Goal: Task Accomplishment & Management: Manage account settings

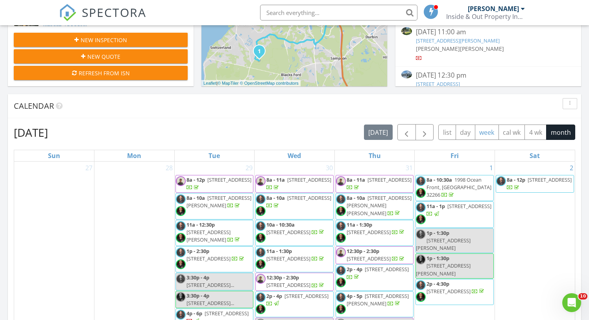
click at [481, 133] on button "week" at bounding box center [487, 131] width 24 height 15
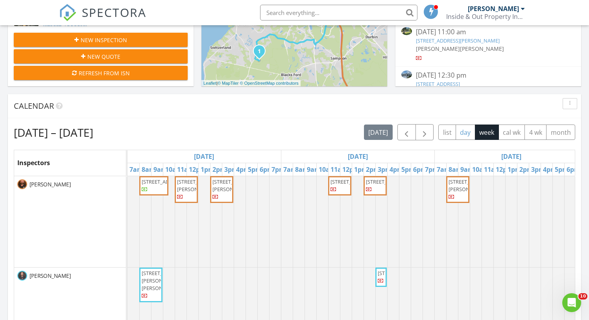
click at [462, 133] on button "day" at bounding box center [466, 131] width 20 height 15
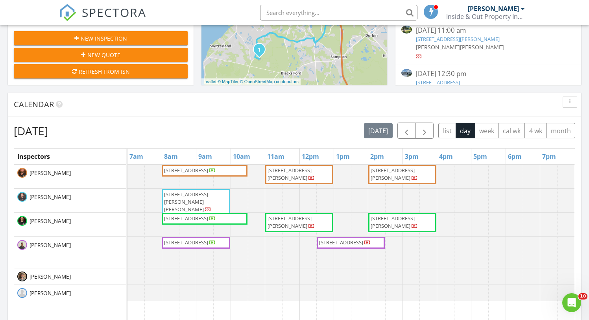
click at [285, 114] on div "Calendar" at bounding box center [295, 105] width 574 height 24
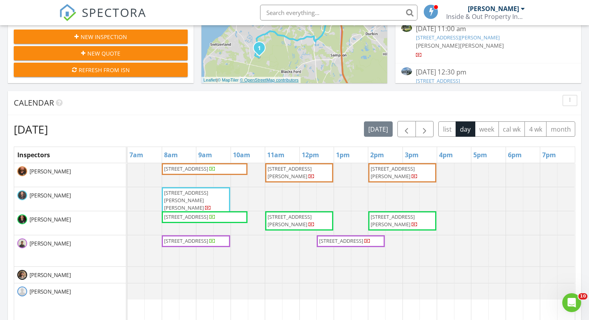
scroll to position [281, 0]
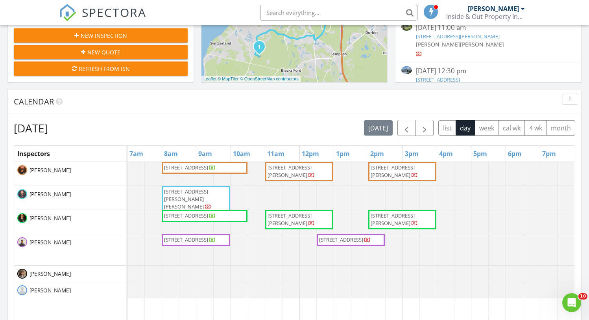
click at [289, 11] on input "text" at bounding box center [338, 13] width 157 height 16
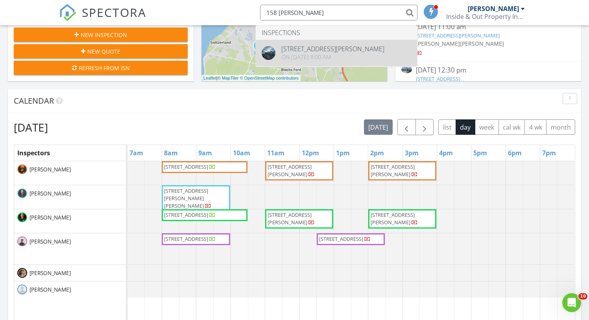
type input "158 Owen"
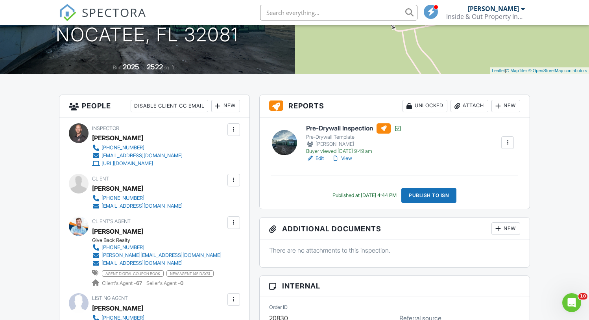
click at [323, 160] on link "Edit" at bounding box center [315, 158] width 18 height 8
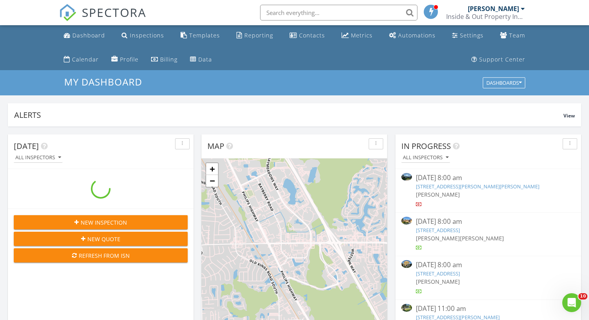
click at [321, 16] on input "text" at bounding box center [338, 13] width 157 height 16
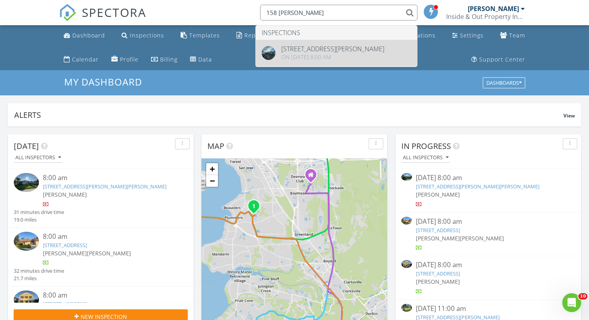
type input "158 owen"
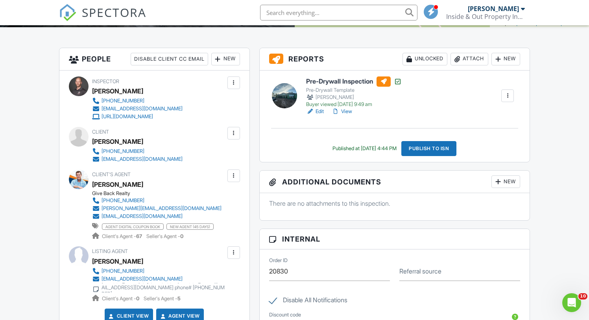
scroll to position [191, 0]
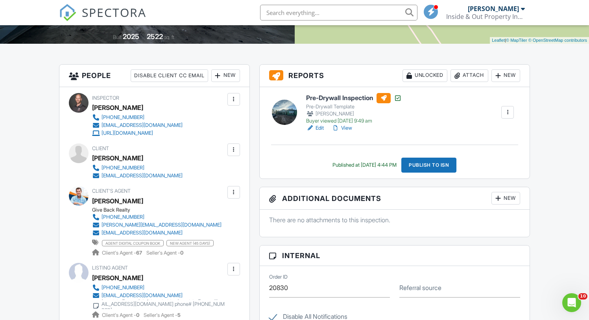
click at [472, 77] on div "Attach" at bounding box center [470, 75] width 38 height 13
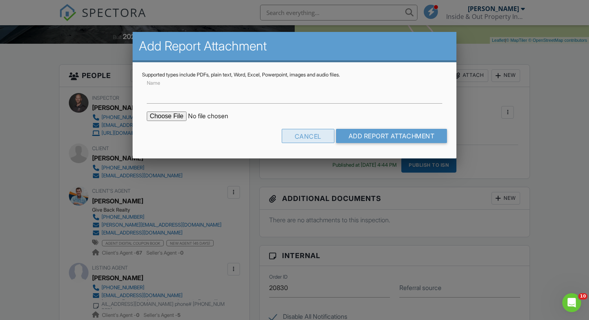
click at [302, 138] on div "Cancel" at bounding box center [308, 136] width 53 height 14
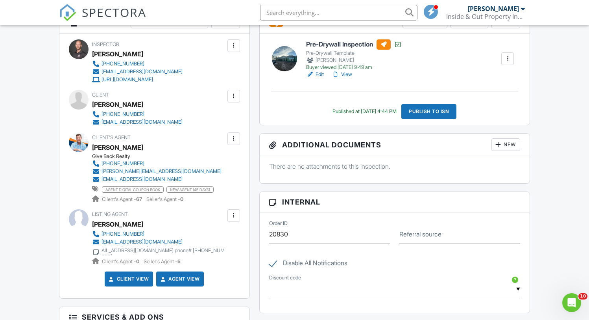
click at [504, 141] on div "New" at bounding box center [506, 144] width 29 height 13
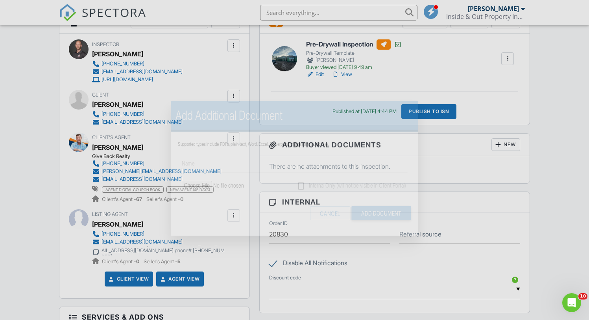
scroll to position [245, 0]
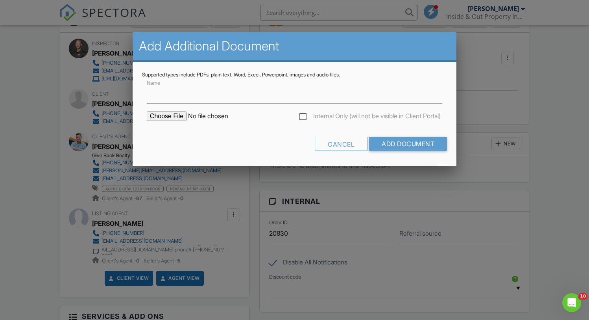
click at [164, 115] on input "file" at bounding box center [214, 115] width 134 height 9
type input "C:\fakepath\158 Owenlee Dr.jpg"
click at [201, 97] on input "Name" at bounding box center [295, 93] width 296 height 19
type input "Re inspection List"
click at [308, 115] on label "Internal Only (will not be visible in Client Portal)" at bounding box center [370, 117] width 141 height 10
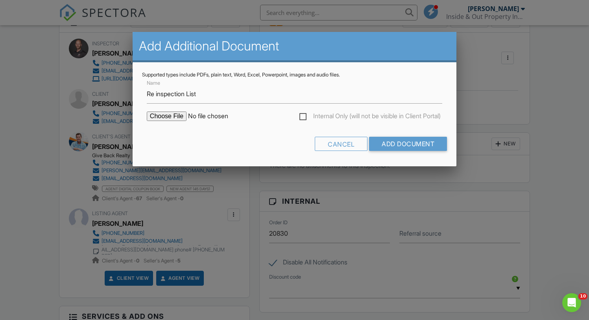
click at [305, 115] on input "Internal Only (will not be visible in Client Portal)" at bounding box center [302, 117] width 5 height 5
checkbox input "true"
click at [419, 138] on input "Add Document" at bounding box center [408, 144] width 78 height 14
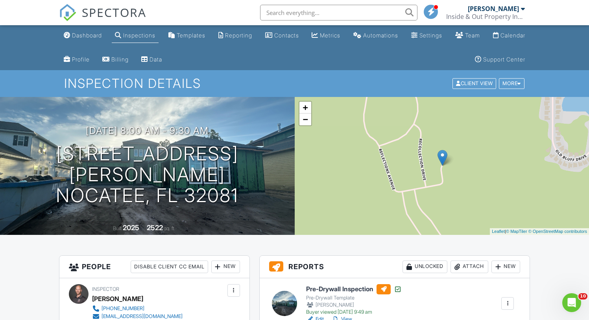
click at [90, 36] on div "Dashboard" at bounding box center [87, 35] width 30 height 7
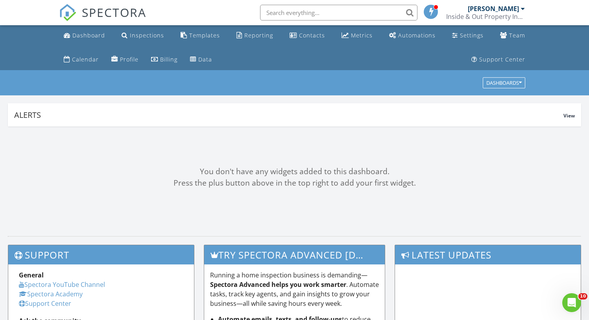
click at [221, 15] on div "SPECTORA [PERSON_NAME] Inside & Out Property Inspectors, Inc Role: Inspector Ch…" at bounding box center [295, 12] width 472 height 25
click at [221, 17] on div "SPECTORA Bernarr Johnson Inside & Out Property Inspectors, Inc Role: Inspector …" at bounding box center [295, 12] width 472 height 25
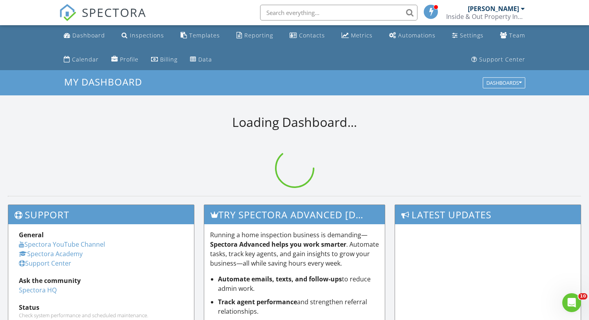
click at [221, 17] on div "SPECTORA Bernarr Johnson Inside & Out Property Inspectors, Inc Role: Inspector …" at bounding box center [295, 12] width 472 height 25
click at [222, 16] on div "SPECTORA Bernarr Johnson Inside & Out Property Inspectors, Inc Role: Inspector …" at bounding box center [295, 12] width 472 height 25
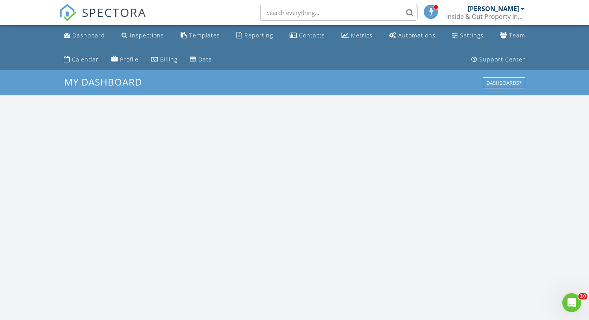
click at [222, 16] on div "SPECTORA Bernarr Johnson Inside & Out Property Inspectors, Inc Role: Inspector …" at bounding box center [295, 12] width 472 height 25
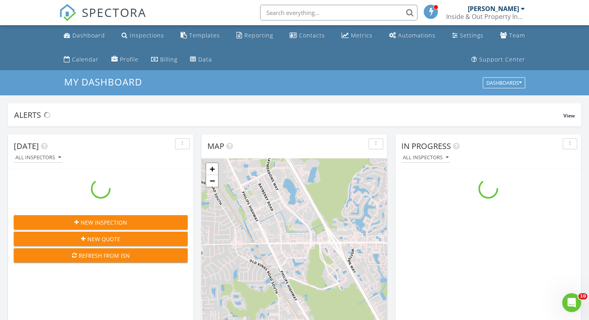
scroll to position [717, 590]
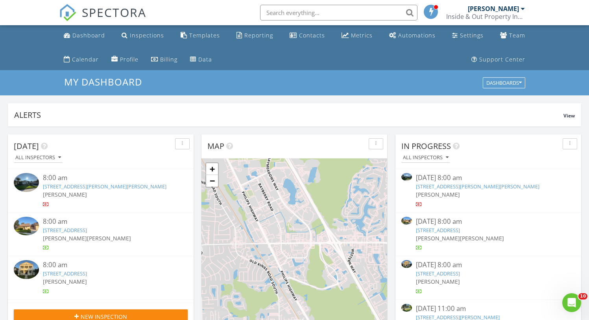
click at [222, 16] on div "SPECTORA Bernarr Johnson Inside & Out Property Inspectors, Inc Role: Inspector …" at bounding box center [295, 12] width 472 height 25
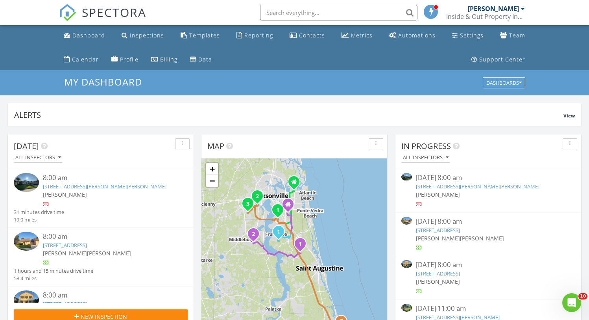
click at [222, 16] on div "SPECTORA Bernarr Johnson Inside & Out Property Inspectors, Inc Role: Inspector …" at bounding box center [295, 12] width 472 height 25
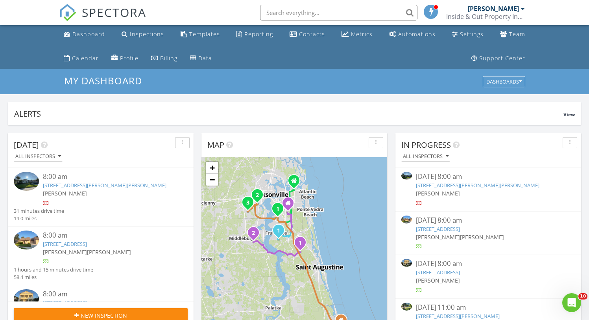
click at [222, 16] on div "SPECTORA Bernarr Johnson Inside & Out Property Inspectors, Inc Role: Inspector …" at bounding box center [295, 12] width 472 height 25
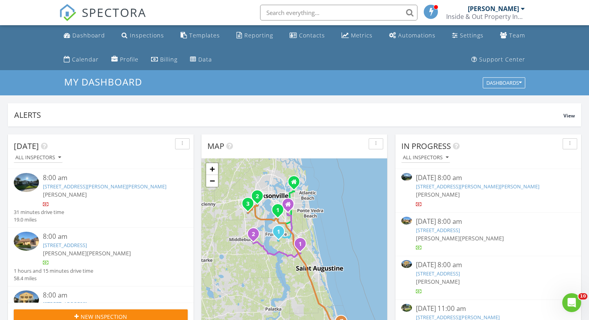
scroll to position [0, 0]
click at [222, 16] on div "SPECTORA Bernarr Johnson Inside & Out Property Inspectors, Inc Role: Inspector …" at bounding box center [295, 12] width 472 height 25
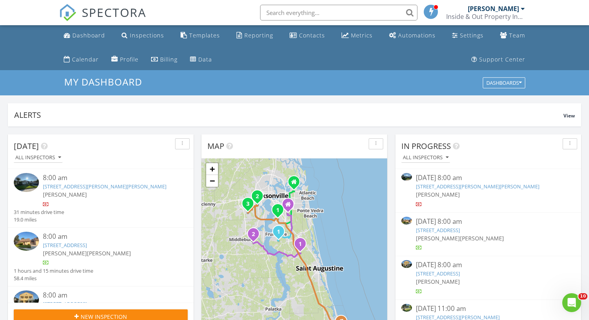
click at [329, 13] on input "text" at bounding box center [338, 13] width 157 height 16
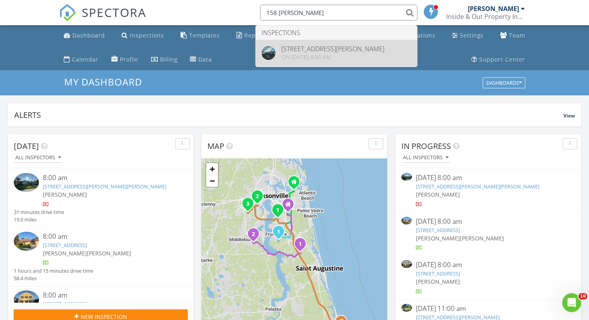
type input "158 owen"
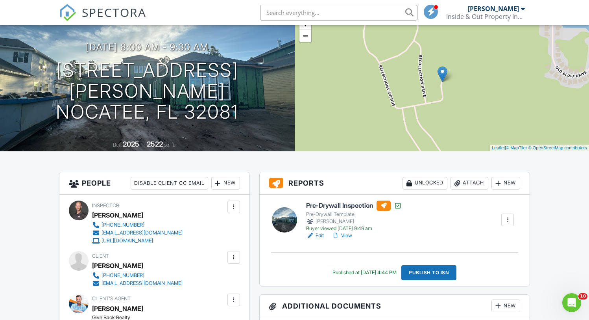
scroll to position [84, 0]
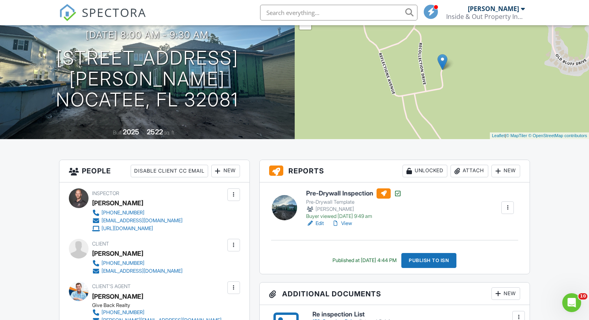
scroll to position [88, 0]
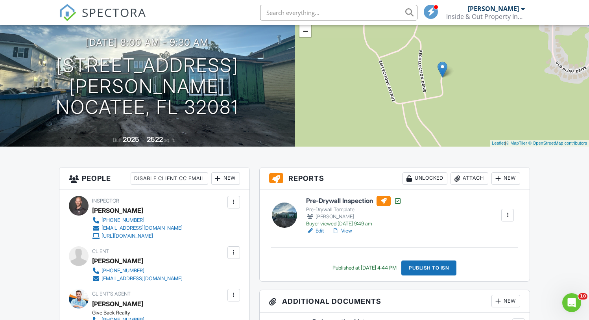
click at [282, 13] on input "text" at bounding box center [338, 13] width 157 height 16
click at [155, 1] on div "SPECTORA [PERSON_NAME] Inside & Out Property Inspectors, Inc Role: Inspector Ch…" at bounding box center [295, 12] width 472 height 25
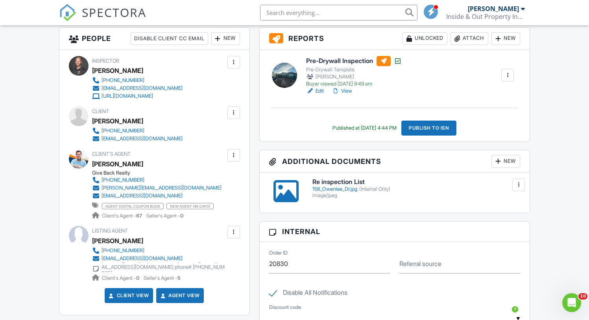
scroll to position [229, 0]
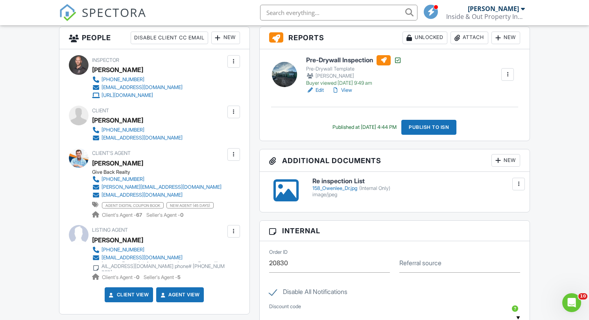
click at [542, 191] on div "Dashboard Inspections Templates Reporting Contacts Metrics Automations Settings…" at bounding box center [294, 253] width 589 height 915
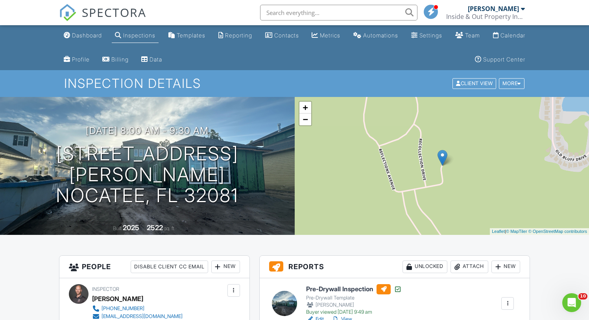
scroll to position [0, 0]
